Goal: Information Seeking & Learning: Learn about a topic

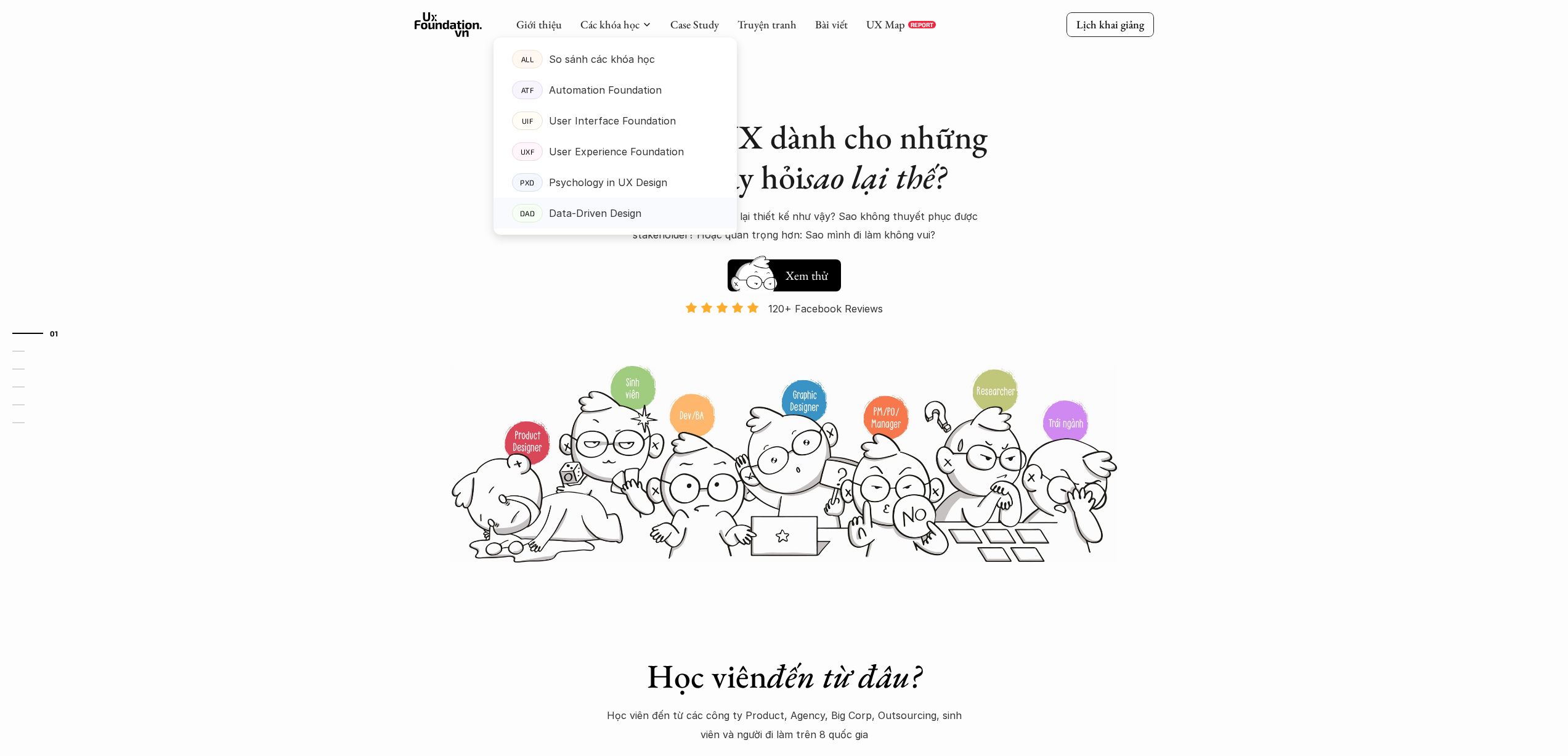
click at [598, 216] on p "Data-Driven Design" at bounding box center [595, 213] width 92 height 19
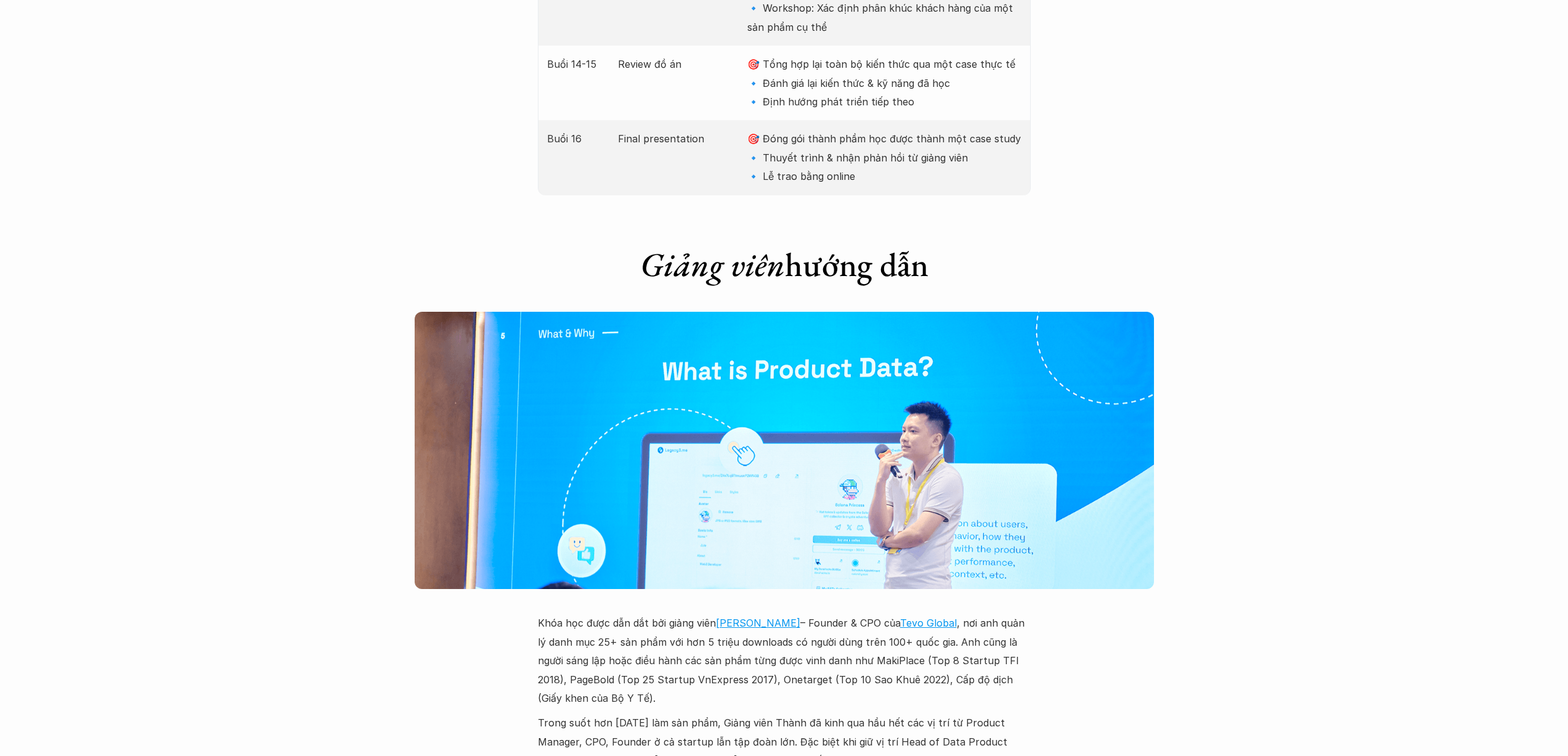
scroll to position [3306, 0]
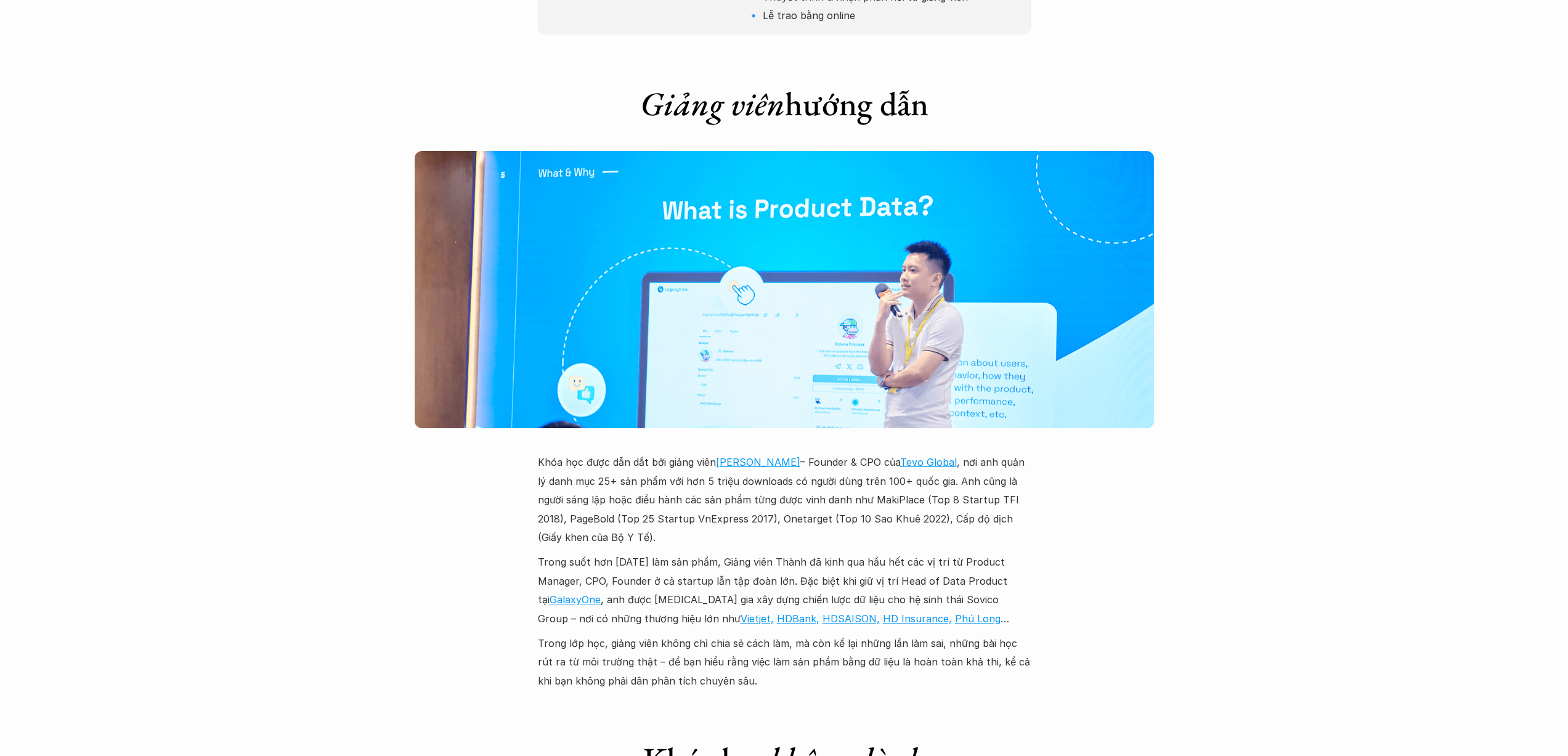
click at [927, 456] on link "Tevo Global" at bounding box center [928, 462] width 57 height 13
click at [751, 456] on link "[PERSON_NAME]" at bounding box center [758, 462] width 84 height 13
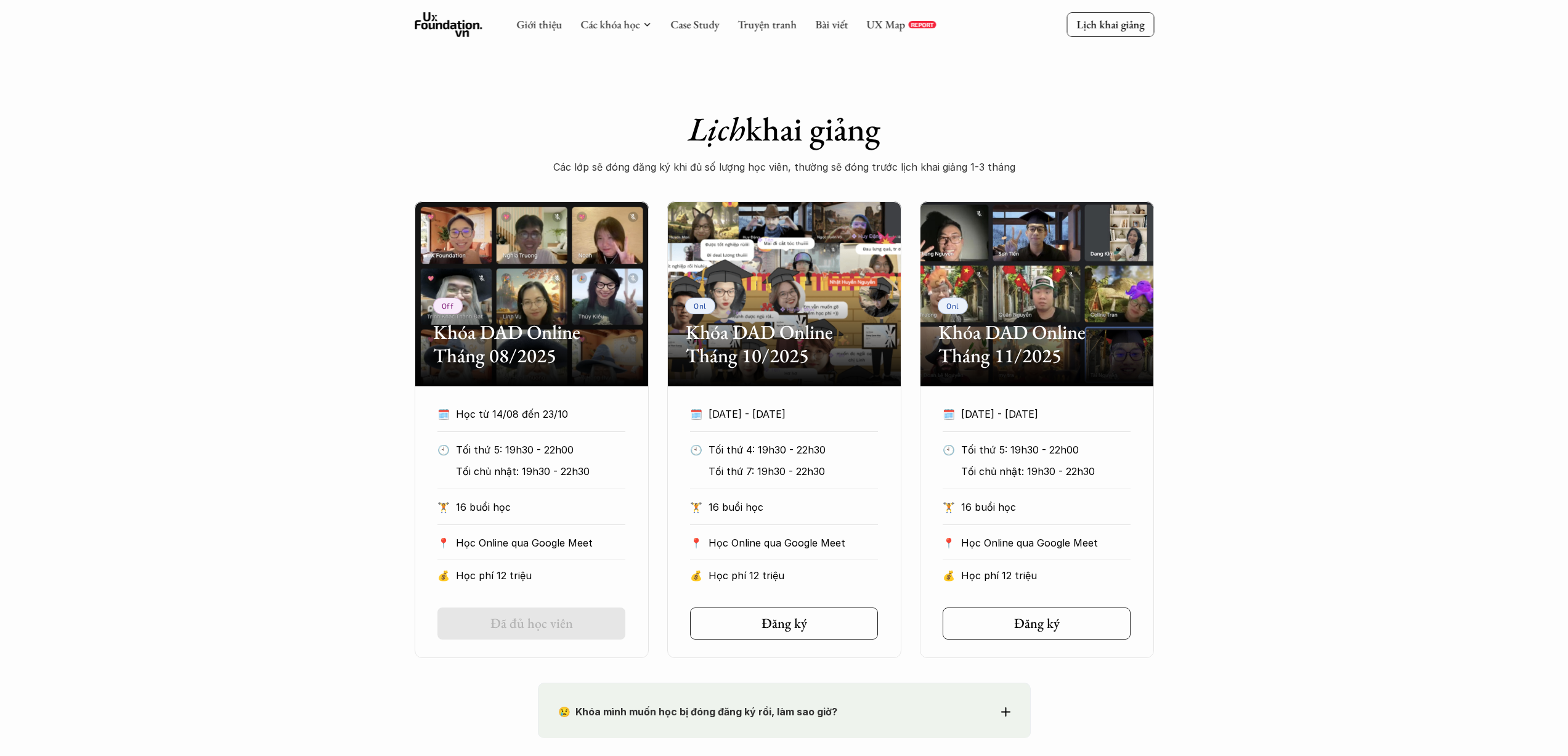
scroll to position [0, 0]
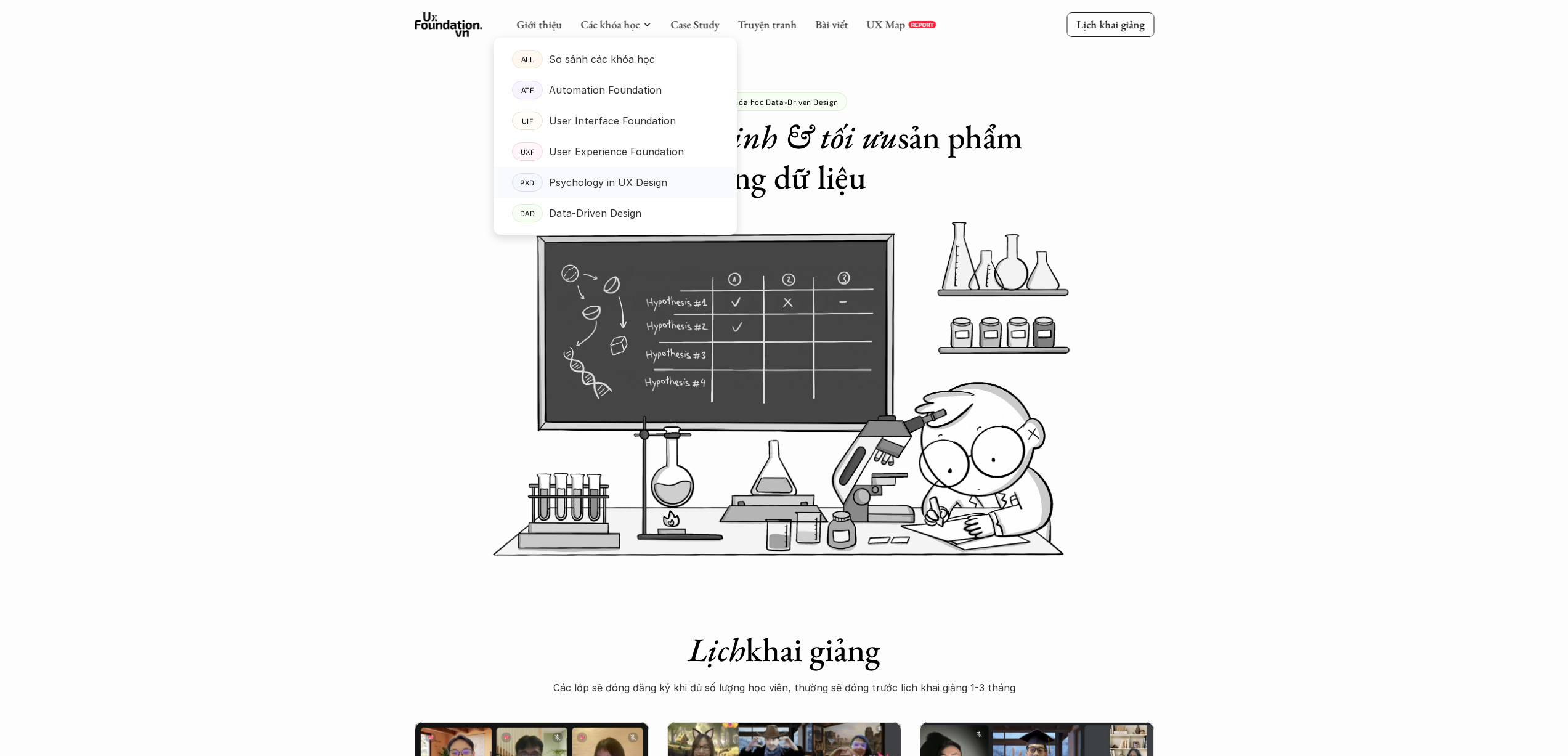
click at [607, 176] on p "Psychology in UX Design" at bounding box center [608, 182] width 119 height 19
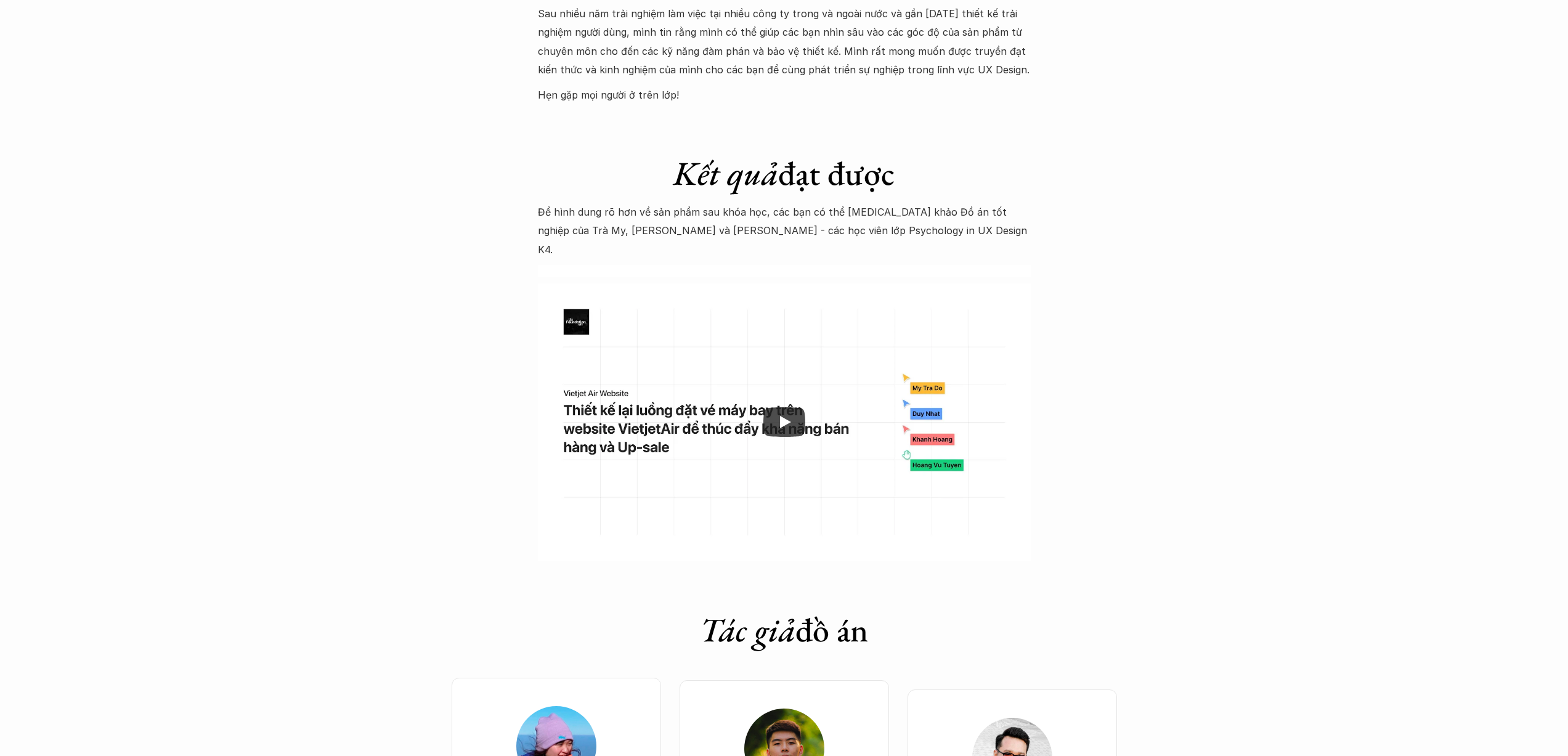
scroll to position [4114, 0]
